Goal: Task Accomplishment & Management: Use online tool/utility

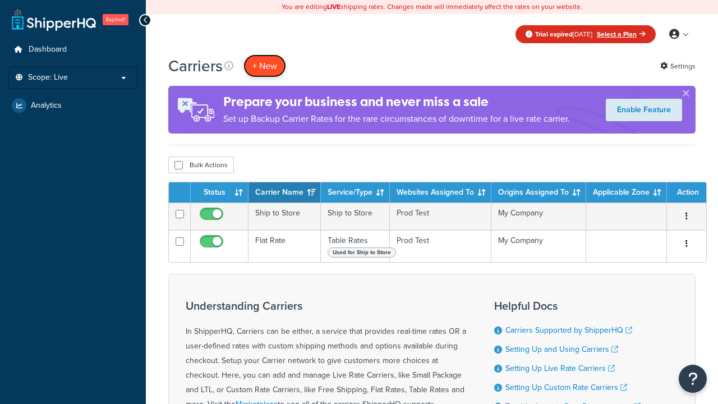
click at [265, 66] on button "+ New" at bounding box center [264, 65] width 43 height 23
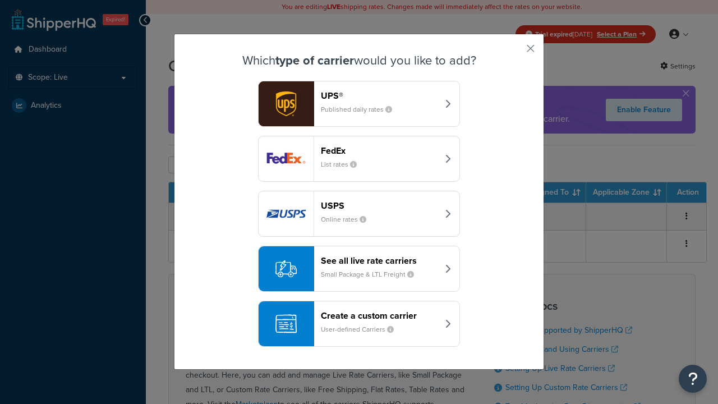
click at [359, 320] on div "Create a custom carrier User-defined Carriers" at bounding box center [379, 323] width 117 height 27
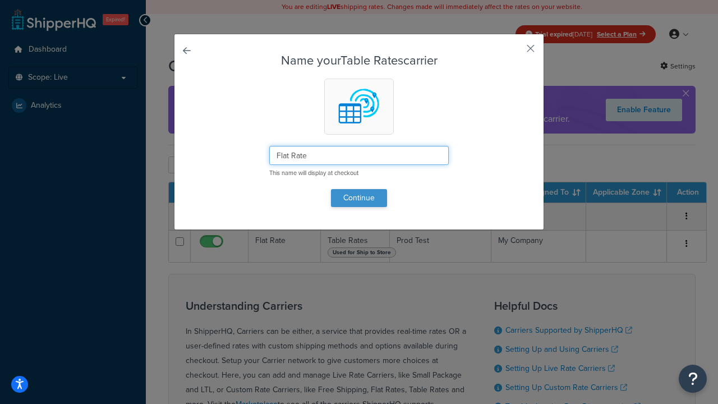
type input "Flat Rate"
click at [359, 197] on button "Continue" at bounding box center [359, 198] width 56 height 18
